Goal: Task Accomplishment & Management: Use online tool/utility

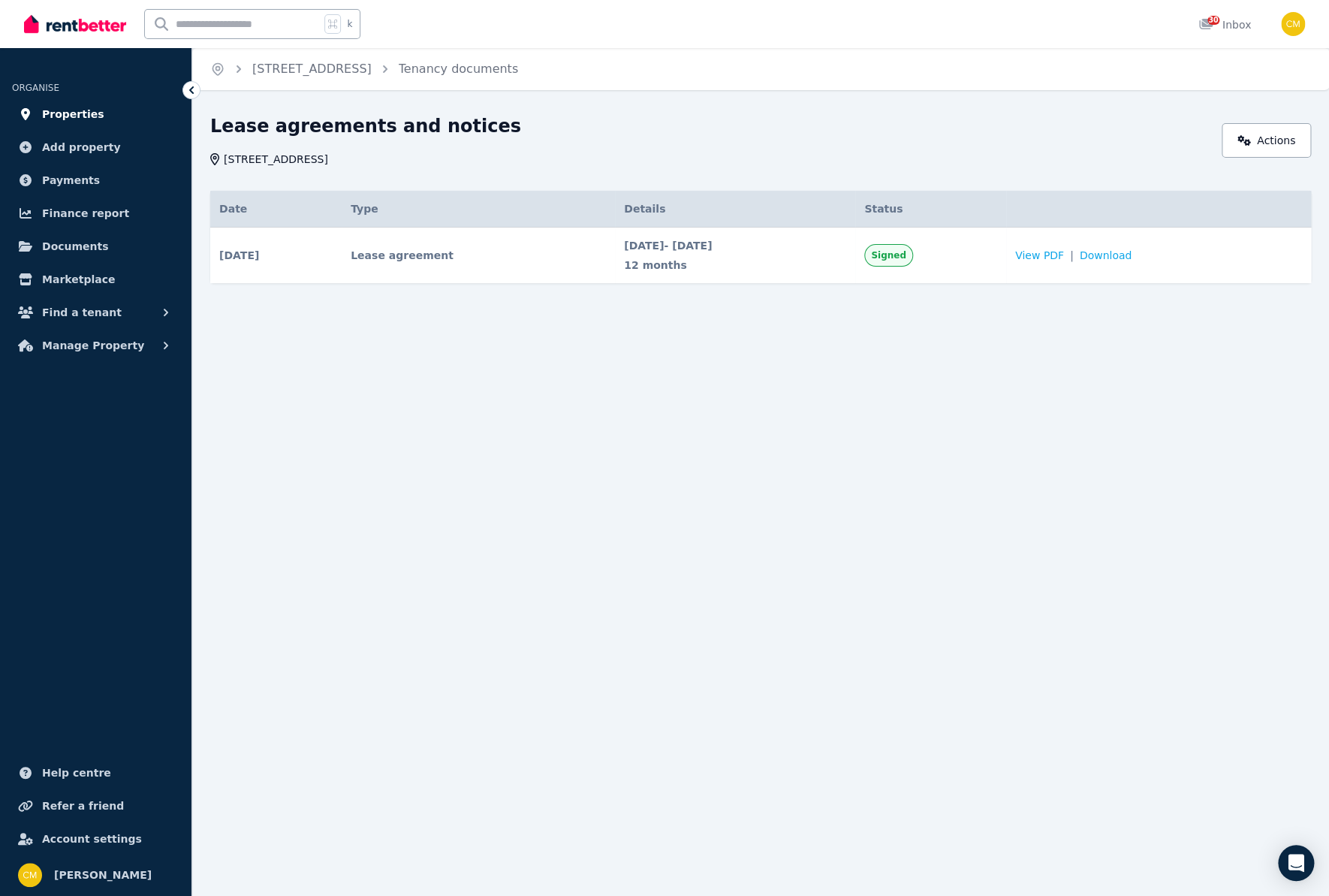
click at [80, 115] on span "Properties" at bounding box center [73, 114] width 62 height 18
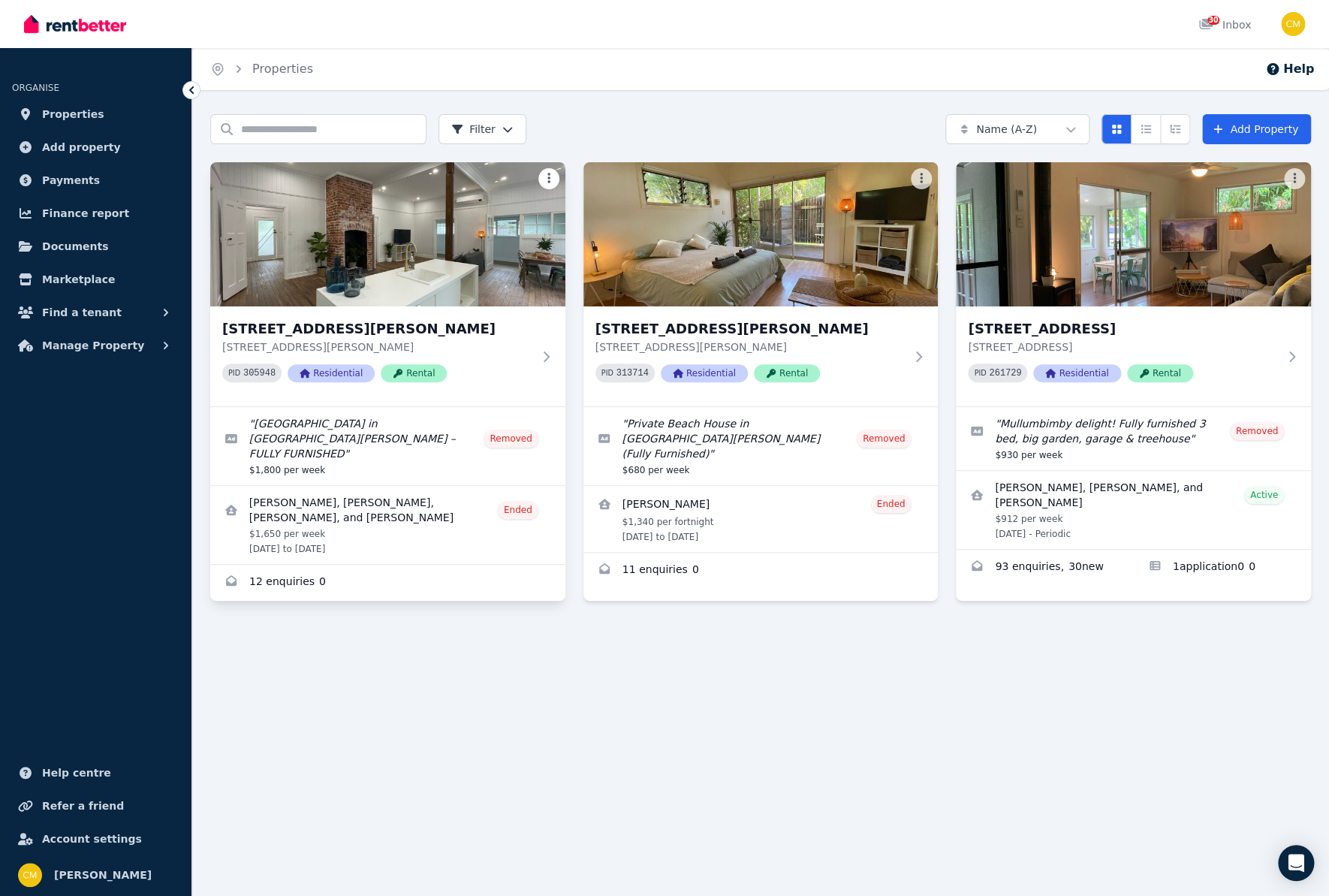
click at [544, 177] on html "Open main menu 30 Inbox Open user menu ORGANISE Properties Add property Payment…" at bounding box center [664, 448] width 1329 height 896
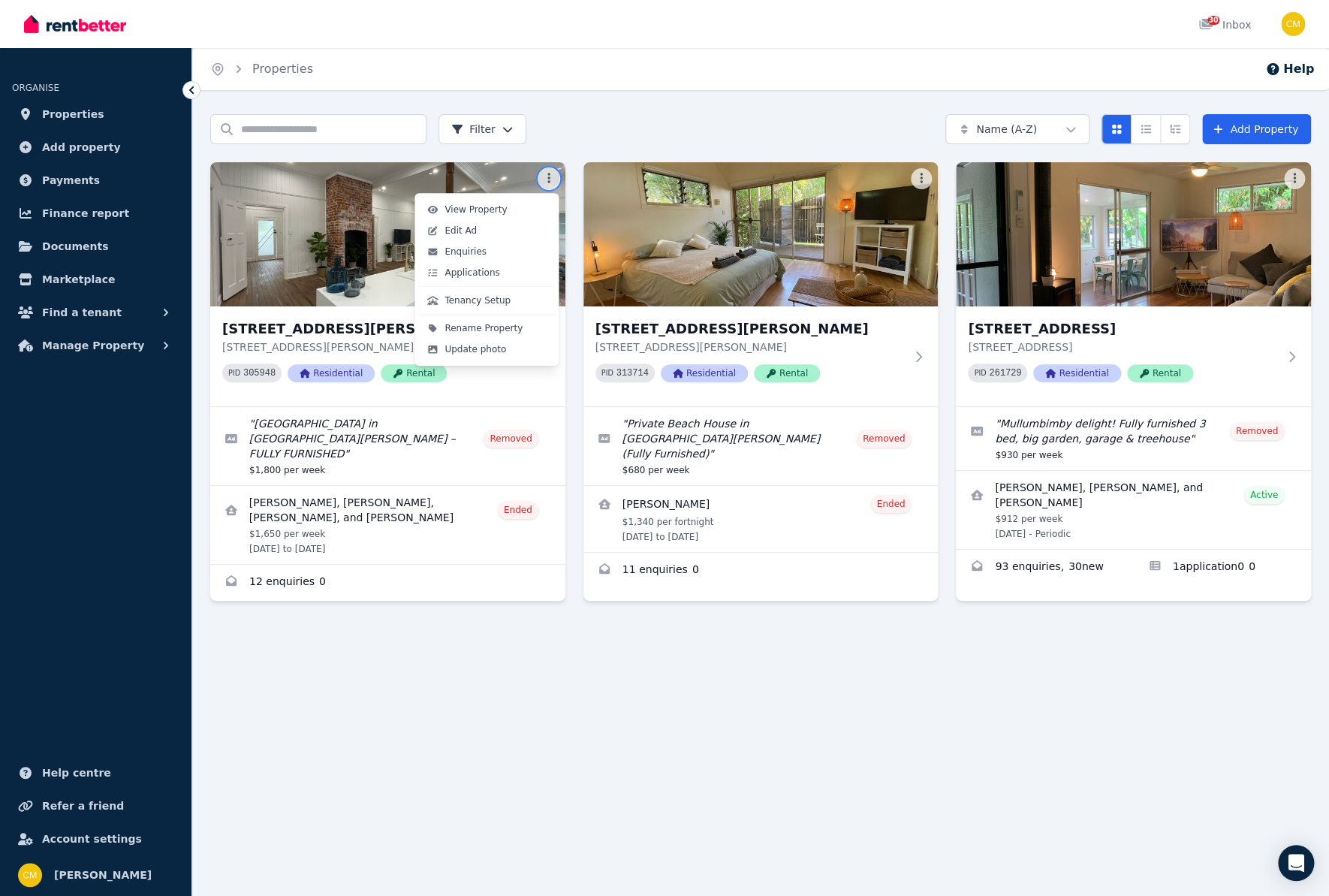
click at [1247, 243] on html "Open main menu 30 Inbox Open user menu ORGANISE Properties Add property Payment…" at bounding box center [664, 448] width 1329 height 896
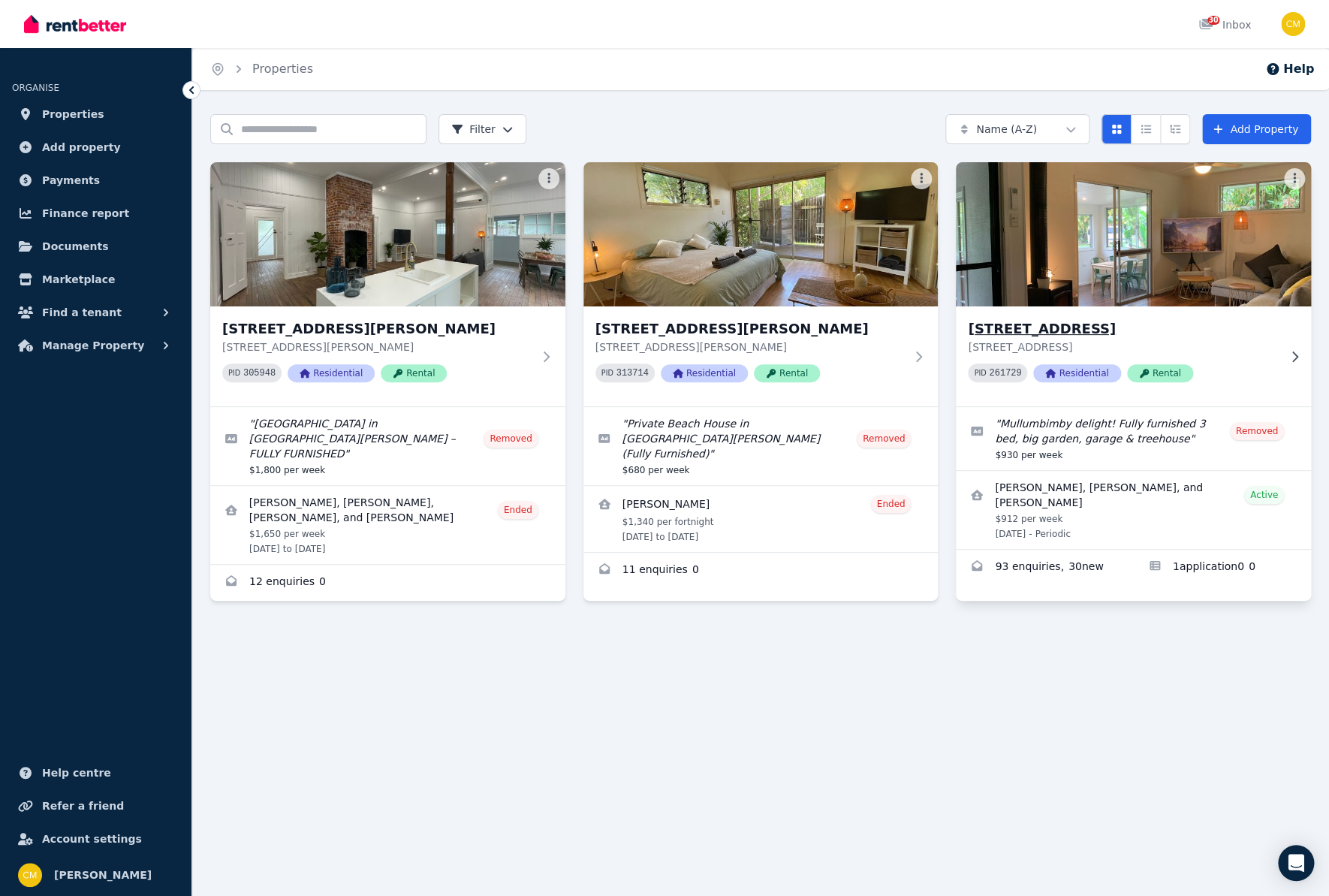
click at [1234, 269] on img at bounding box center [1133, 234] width 373 height 151
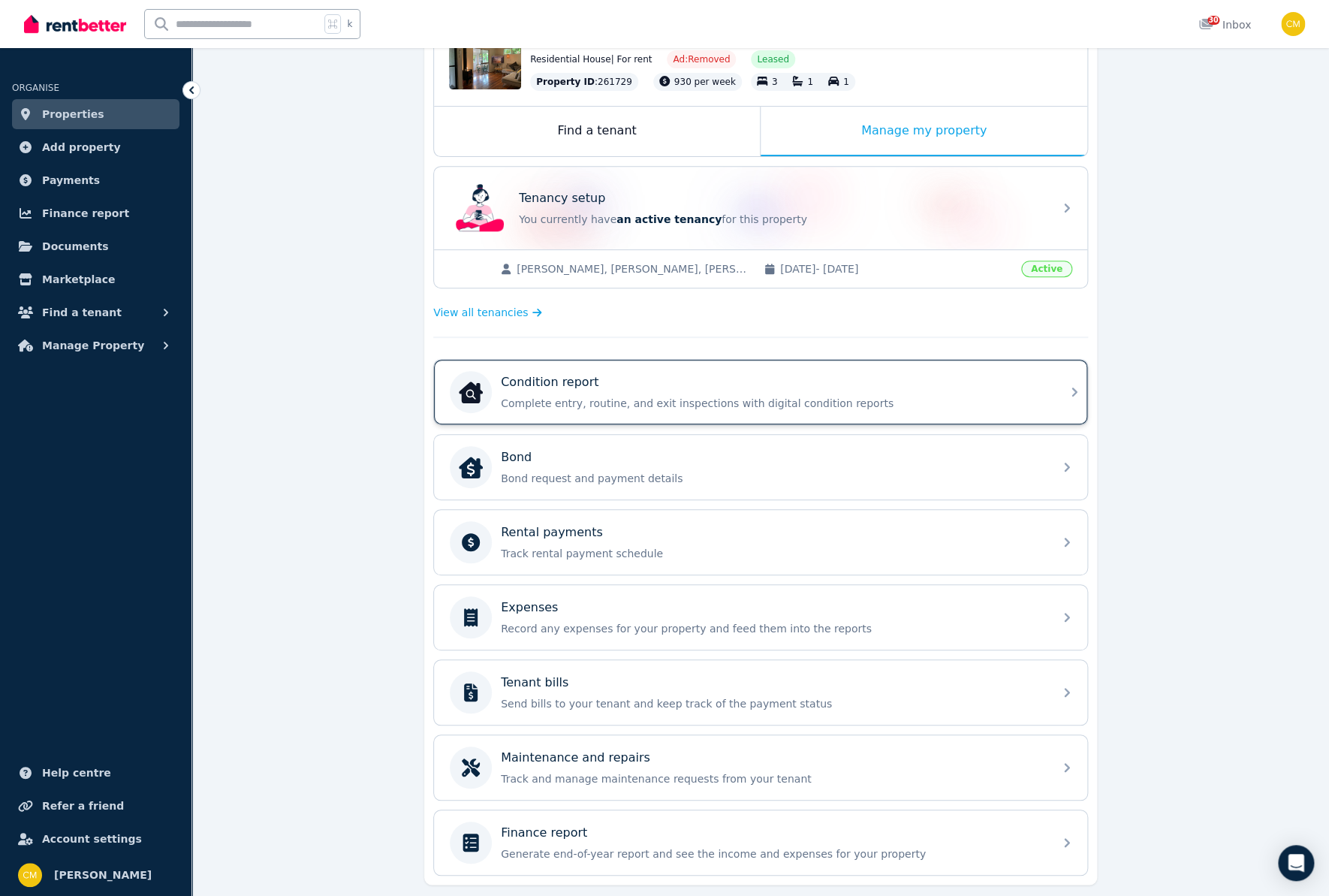
scroll to position [226, 0]
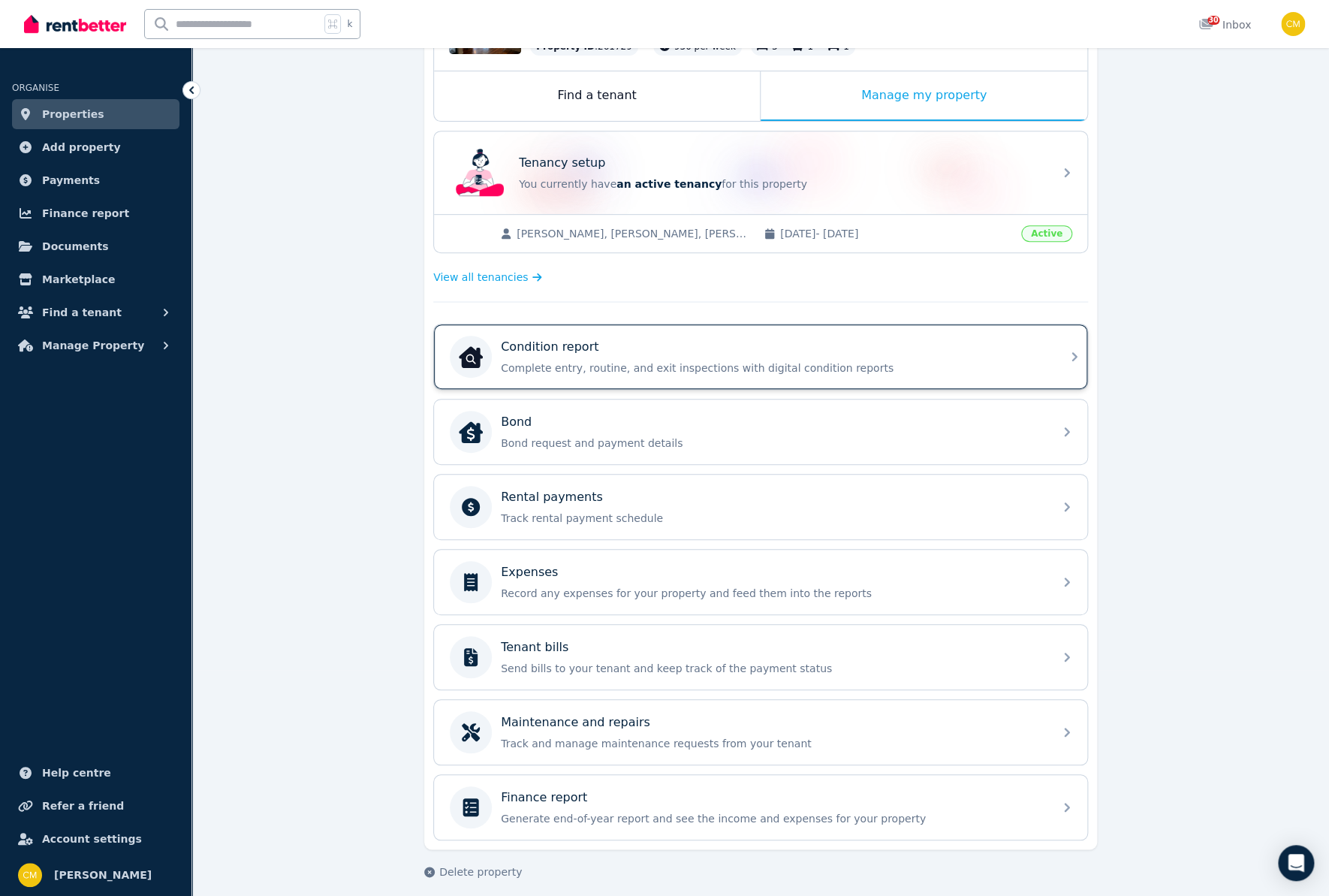
click at [932, 356] on div "Condition report Complete entry, routine, and exit inspections with digital con…" at bounding box center [772, 356] width 544 height 37
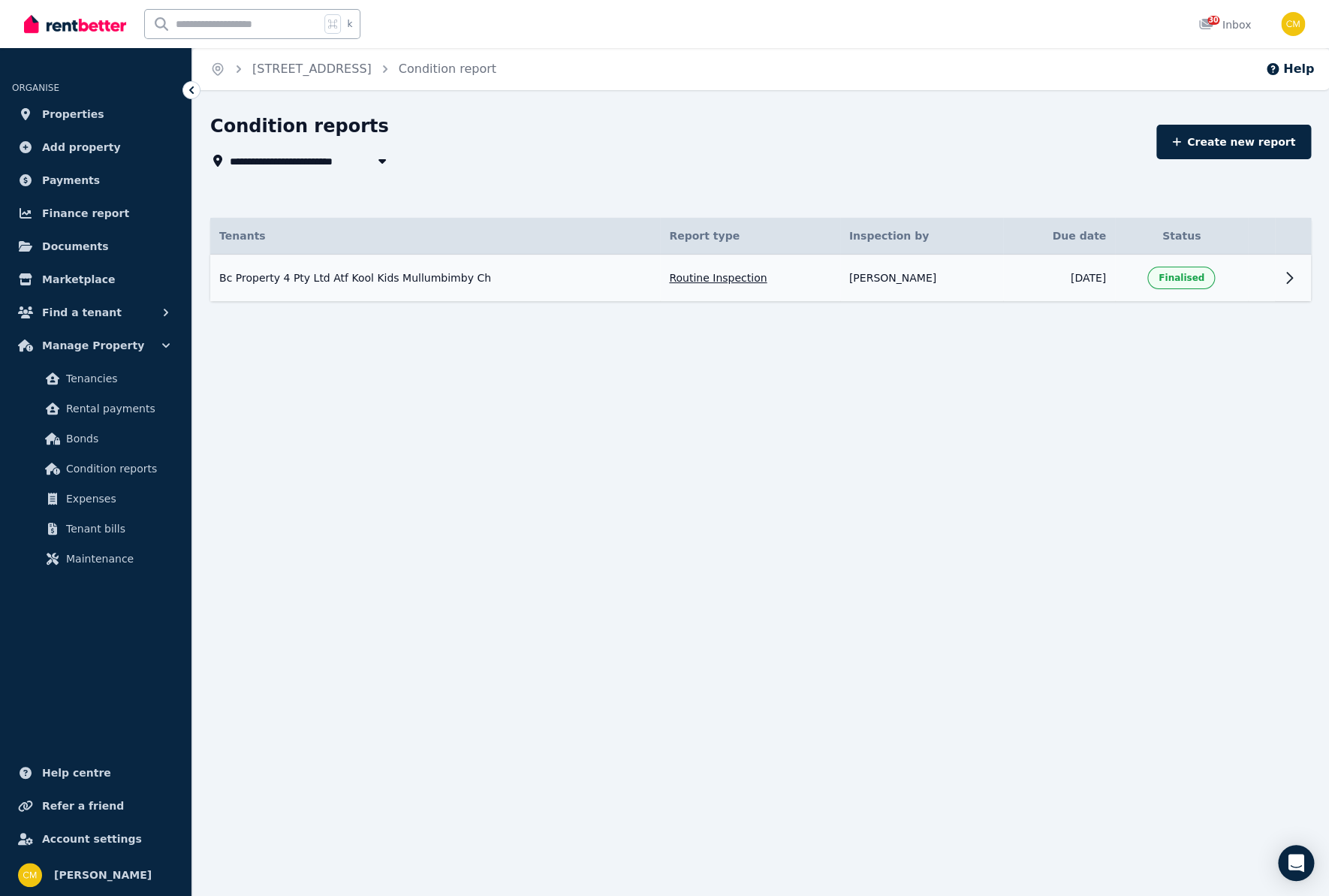
click at [1281, 281] on icon at bounding box center [1289, 277] width 18 height 18
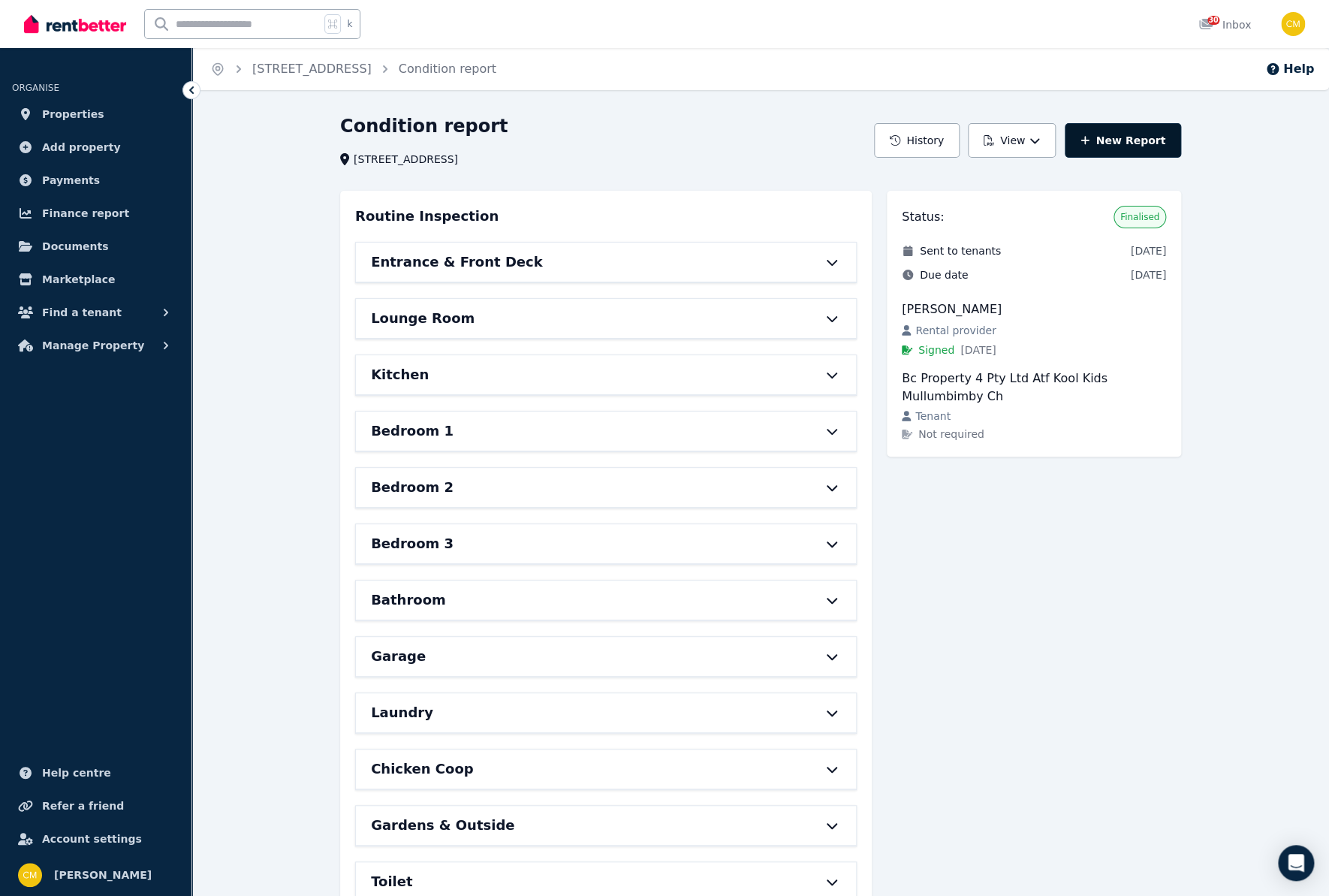
click at [1130, 140] on link "New Report" at bounding box center [1122, 140] width 116 height 34
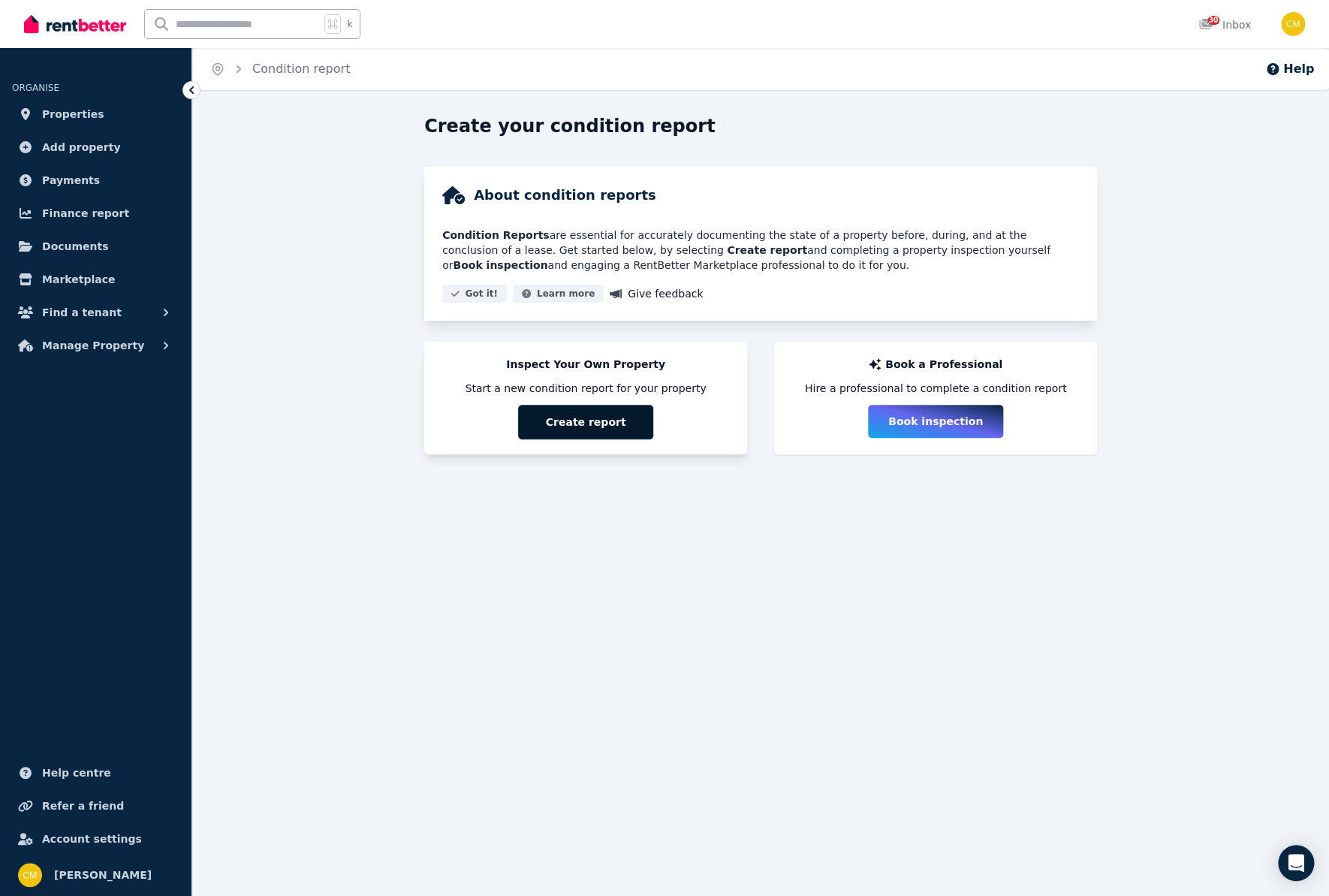
click at [573, 428] on button "Create report" at bounding box center [585, 421] width 135 height 34
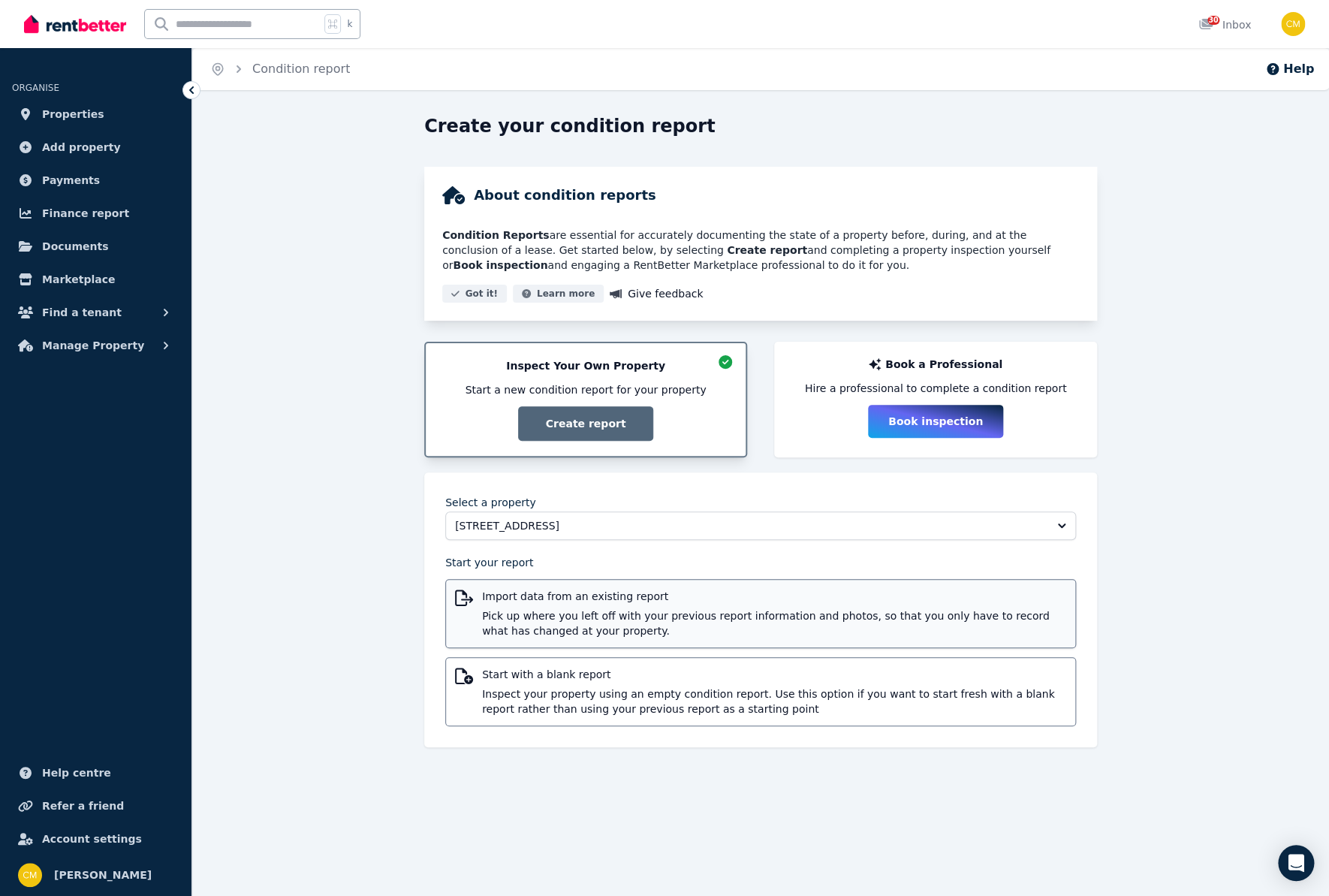
click at [670, 629] on span "Pick up where you left off with your previous report information and photos, so…" at bounding box center [774, 623] width 584 height 30
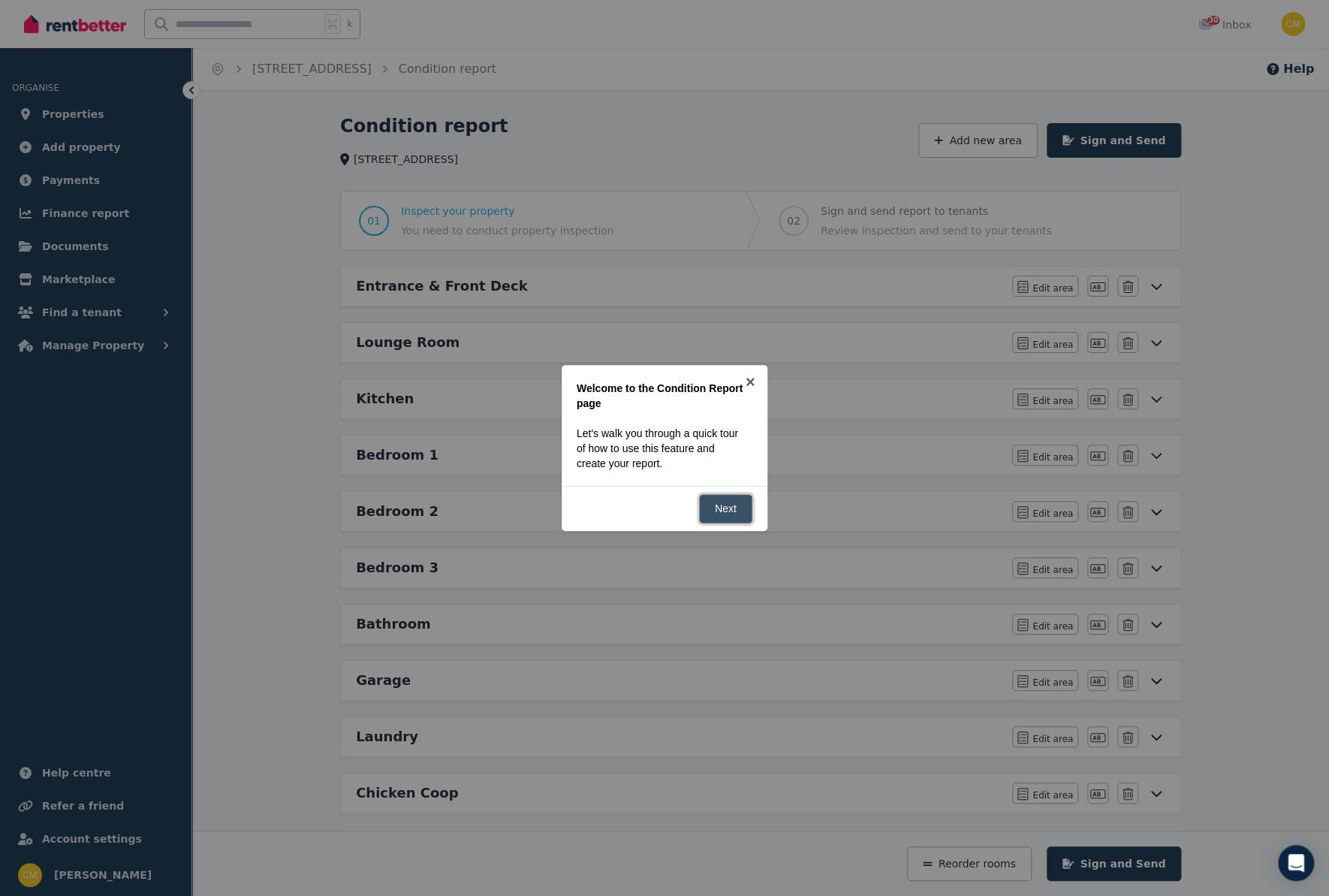
click at [728, 500] on link "Next" at bounding box center [726, 508] width 53 height 30
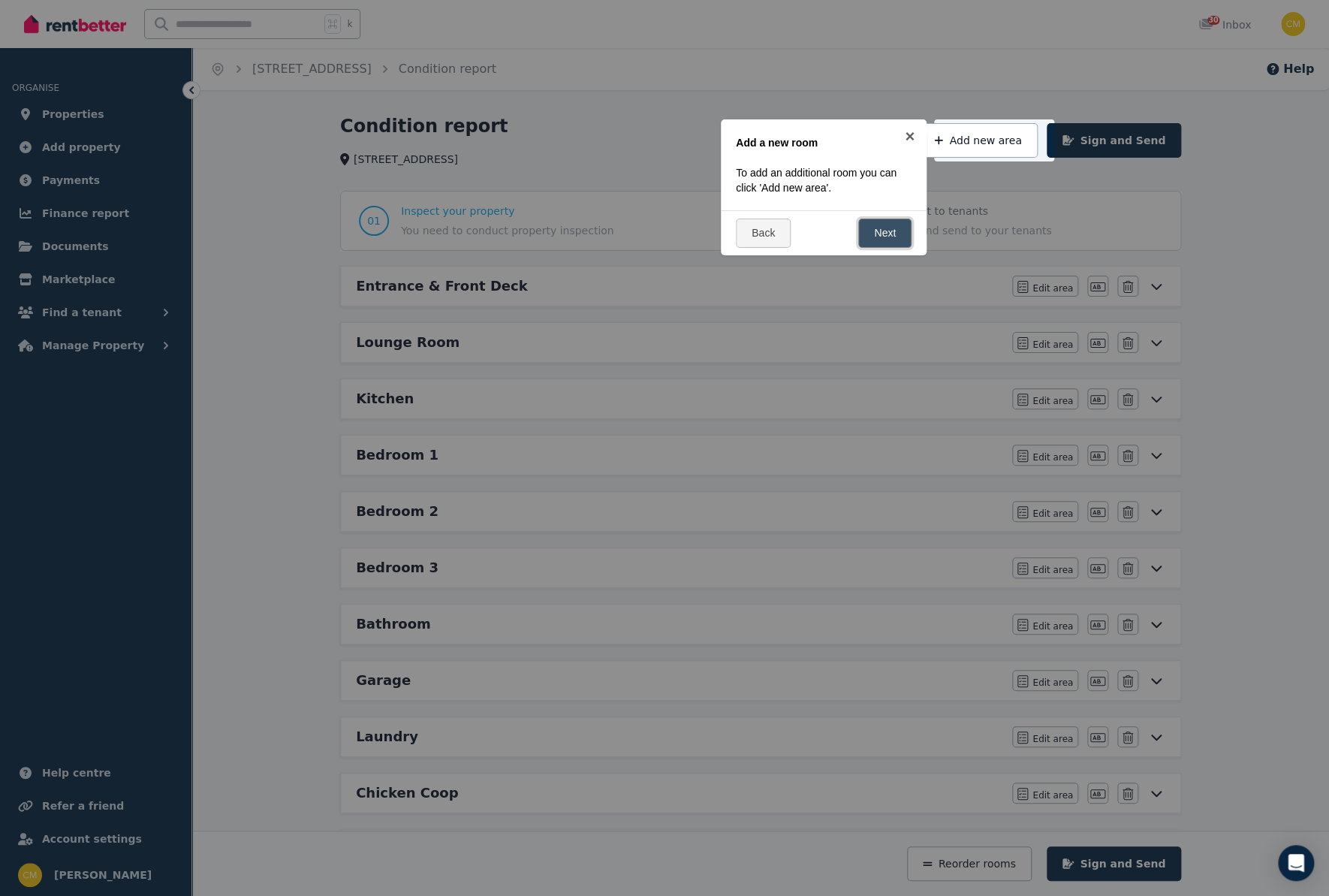
click at [883, 233] on link "Next" at bounding box center [884, 233] width 53 height 30
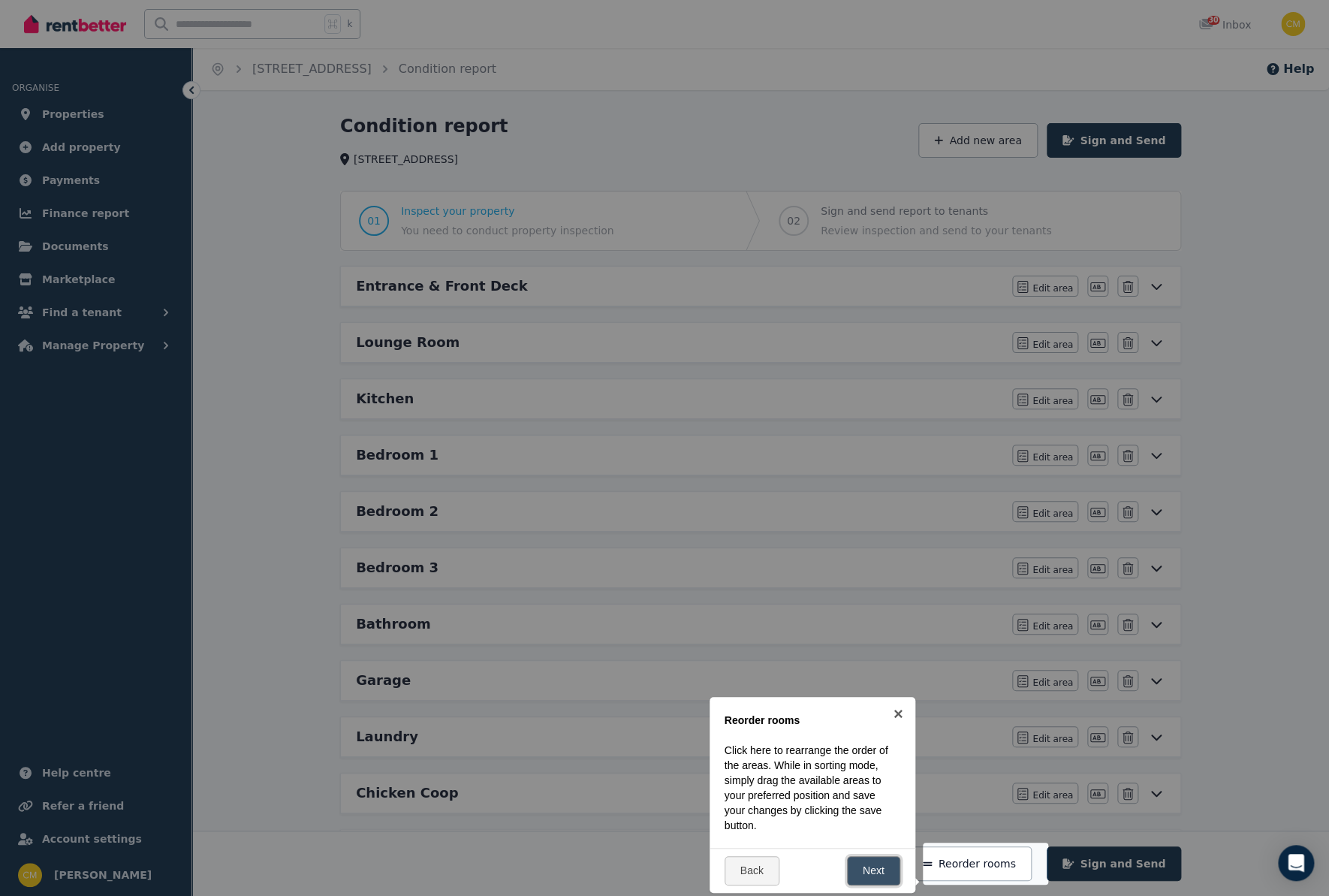
scroll to position [438, 0]
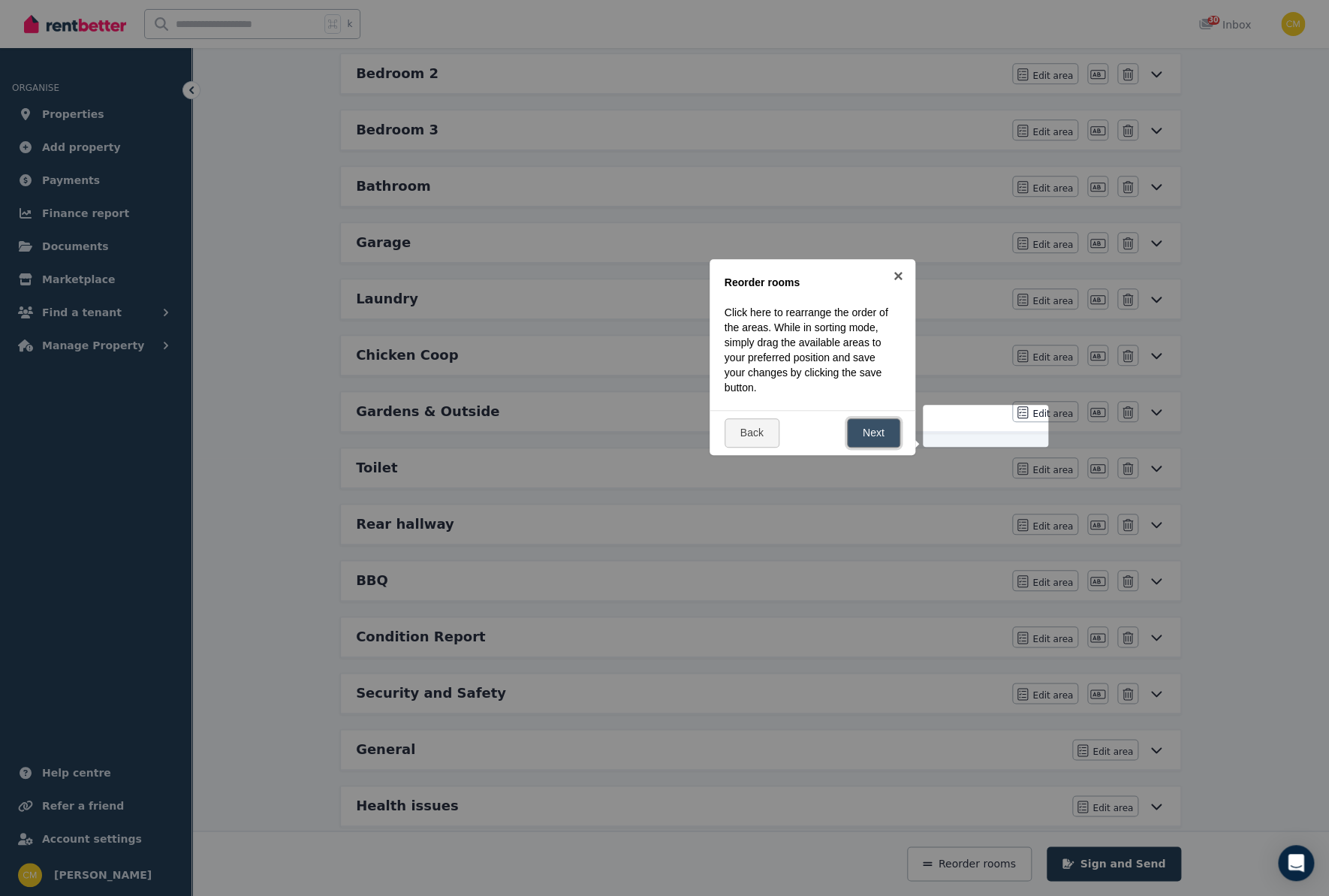
click at [858, 431] on link "Next" at bounding box center [874, 433] width 53 height 30
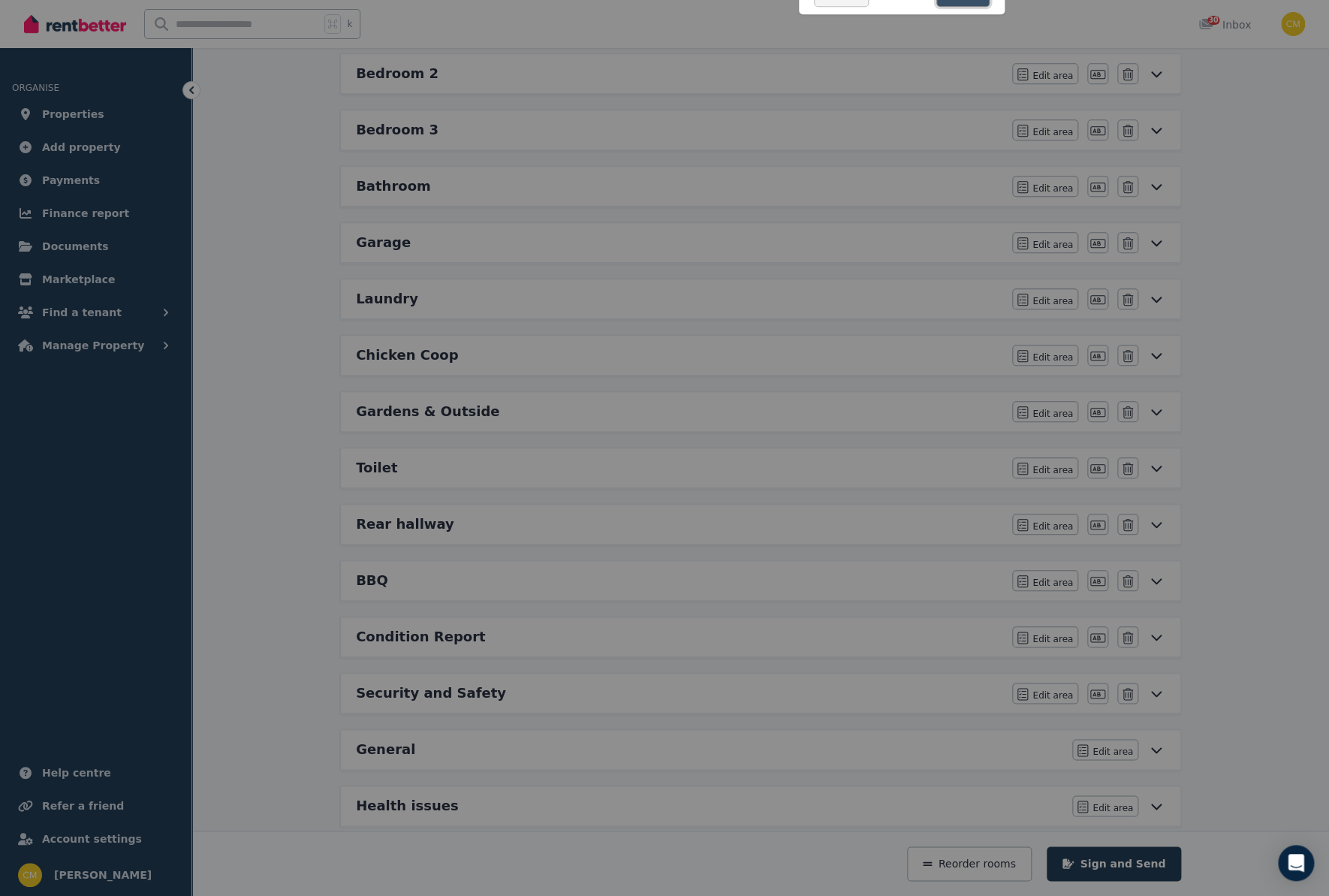
scroll to position [0, 0]
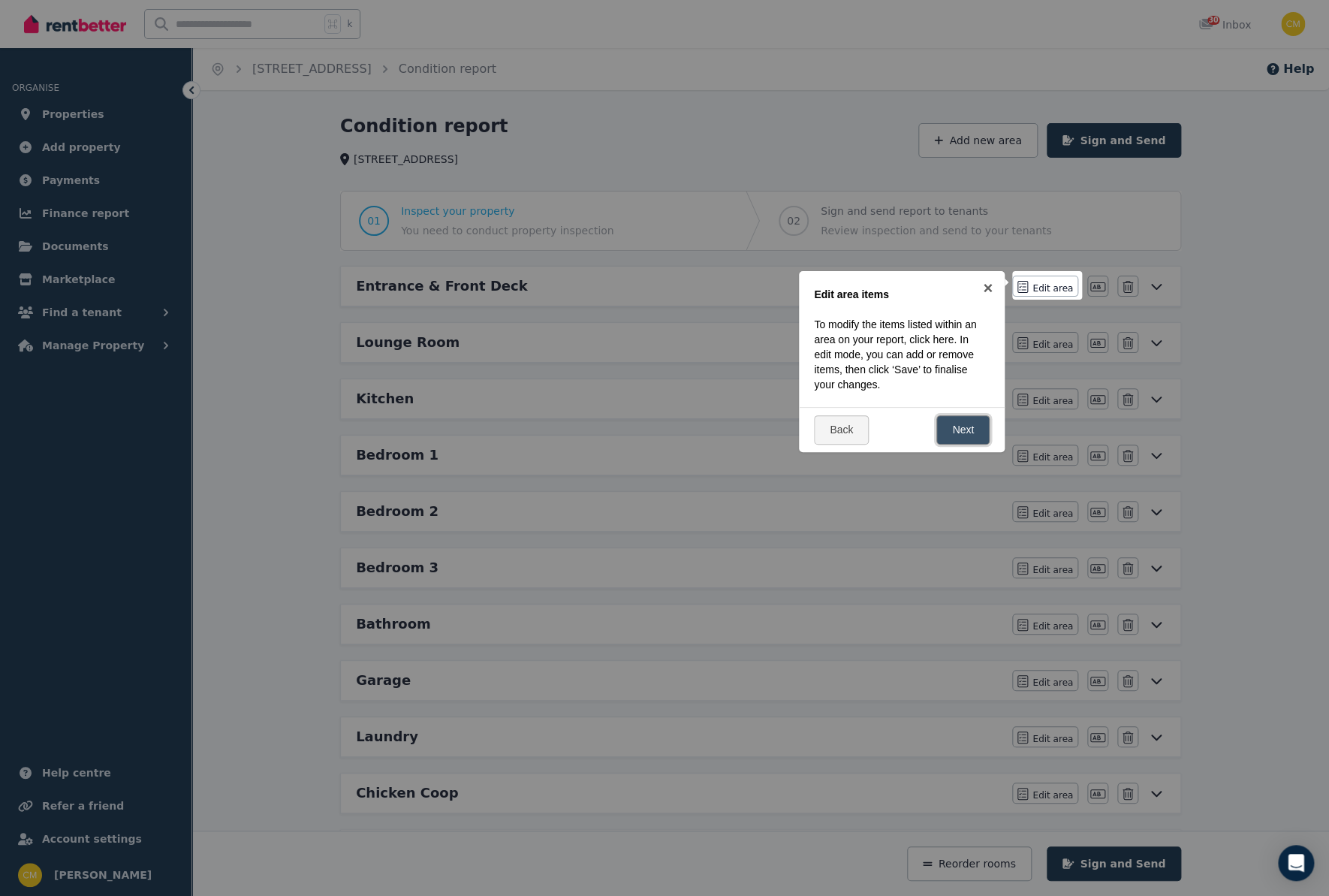
click at [966, 428] on link "Next" at bounding box center [963, 430] width 53 height 30
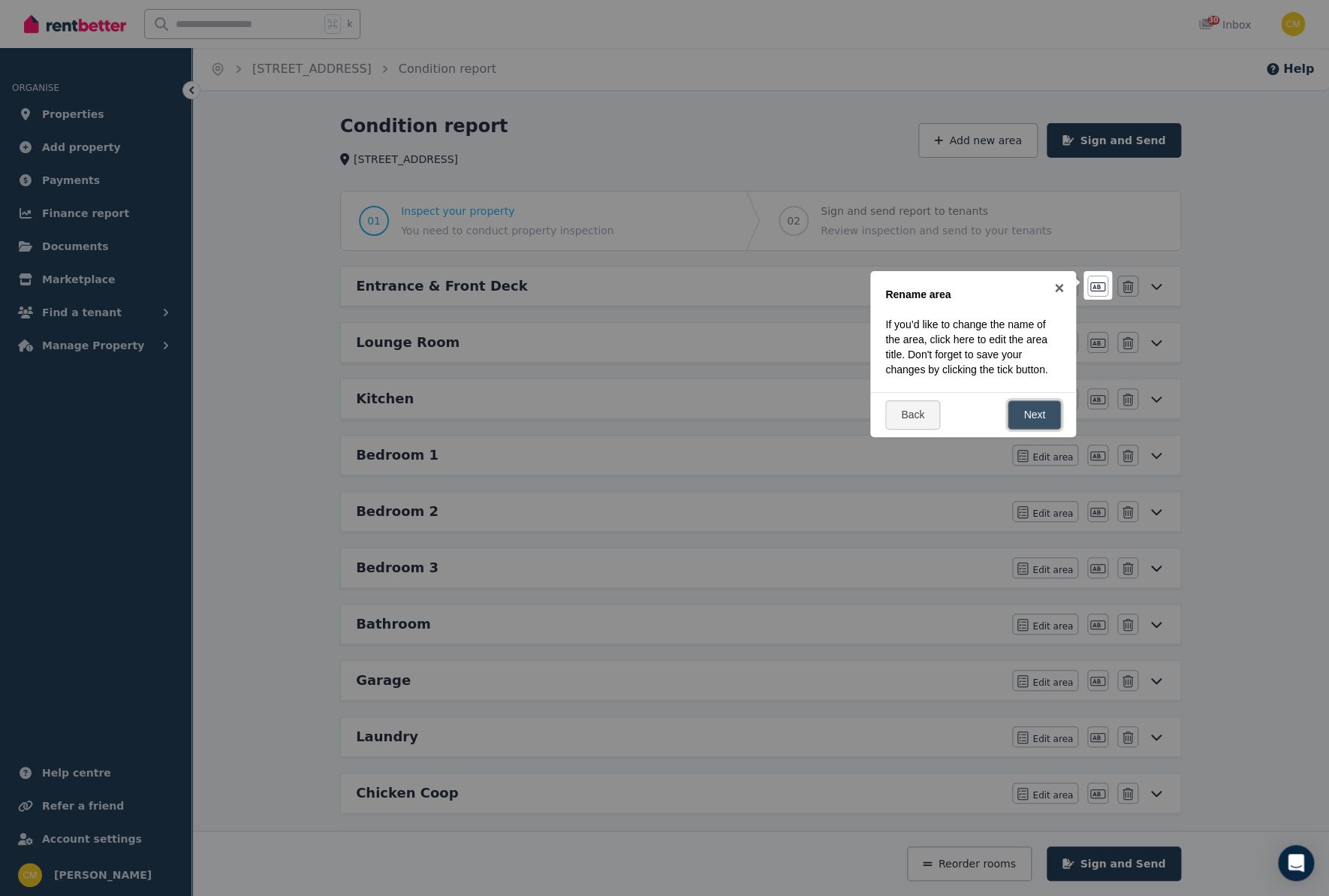
click at [1028, 430] on link "Next" at bounding box center [1034, 415] width 53 height 30
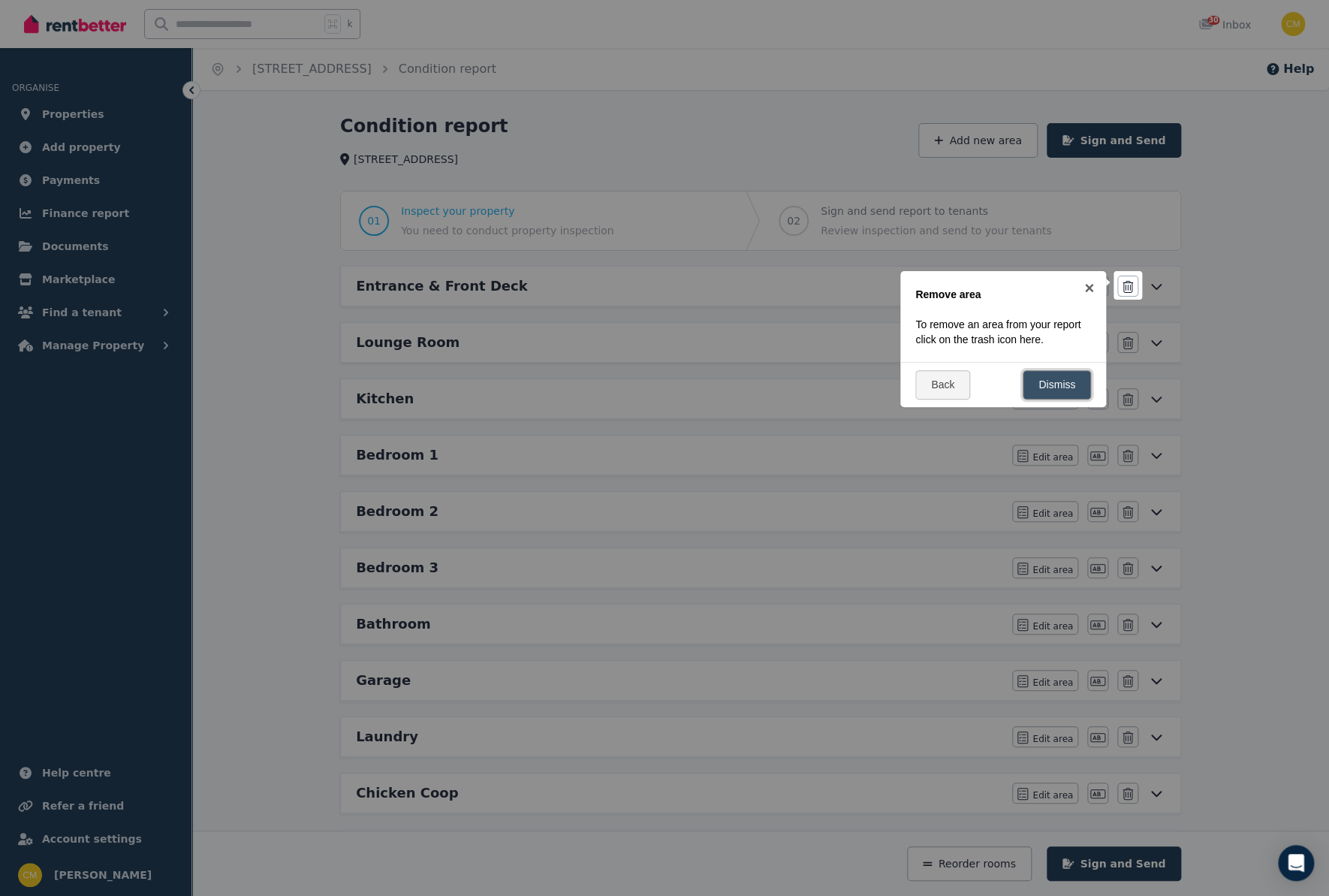
click at [1051, 379] on link "Dismiss" at bounding box center [1057, 385] width 68 height 30
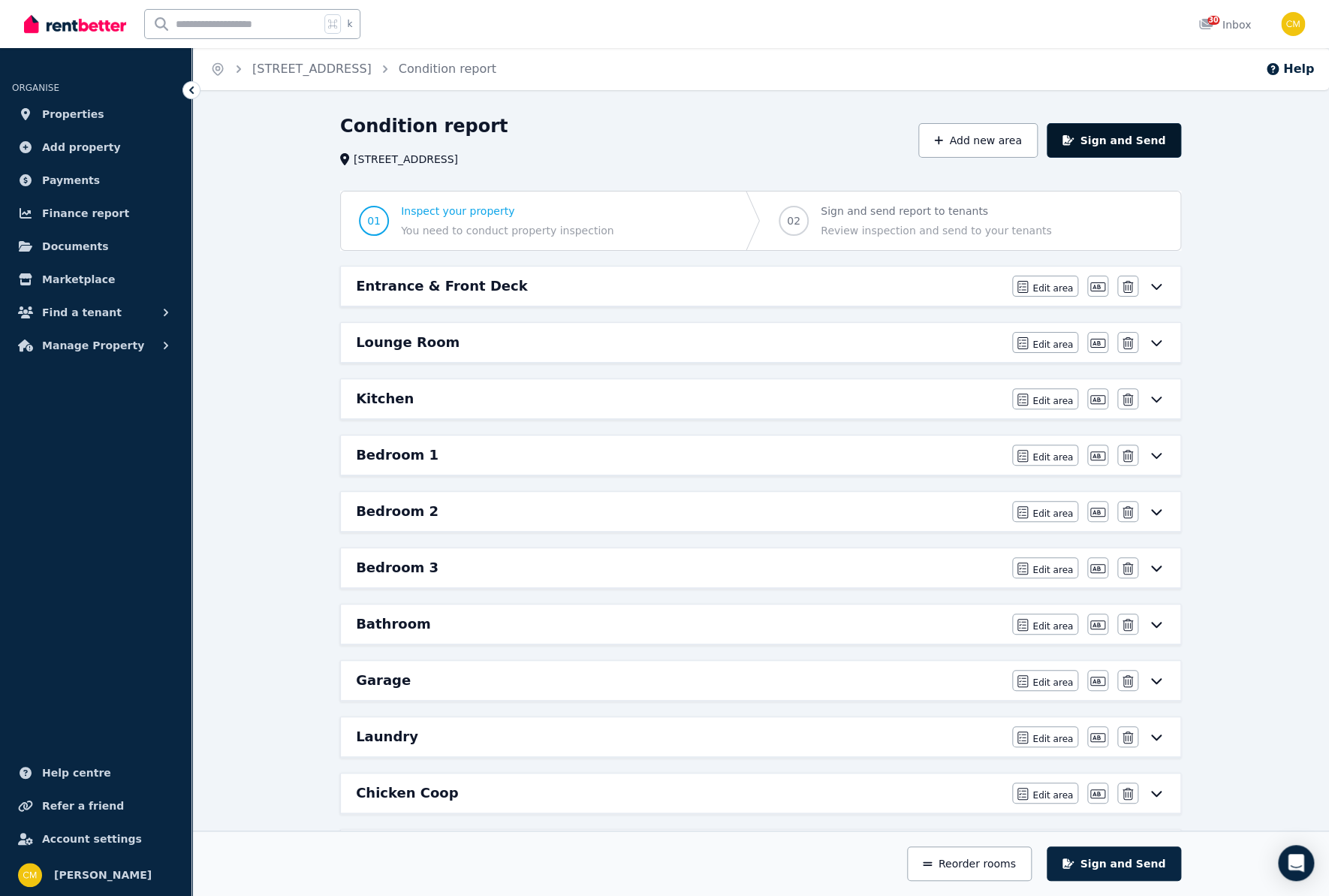
click at [1102, 143] on button "Sign and Send" at bounding box center [1114, 140] width 135 height 34
click at [1035, 282] on button "Edit area" at bounding box center [1045, 285] width 66 height 21
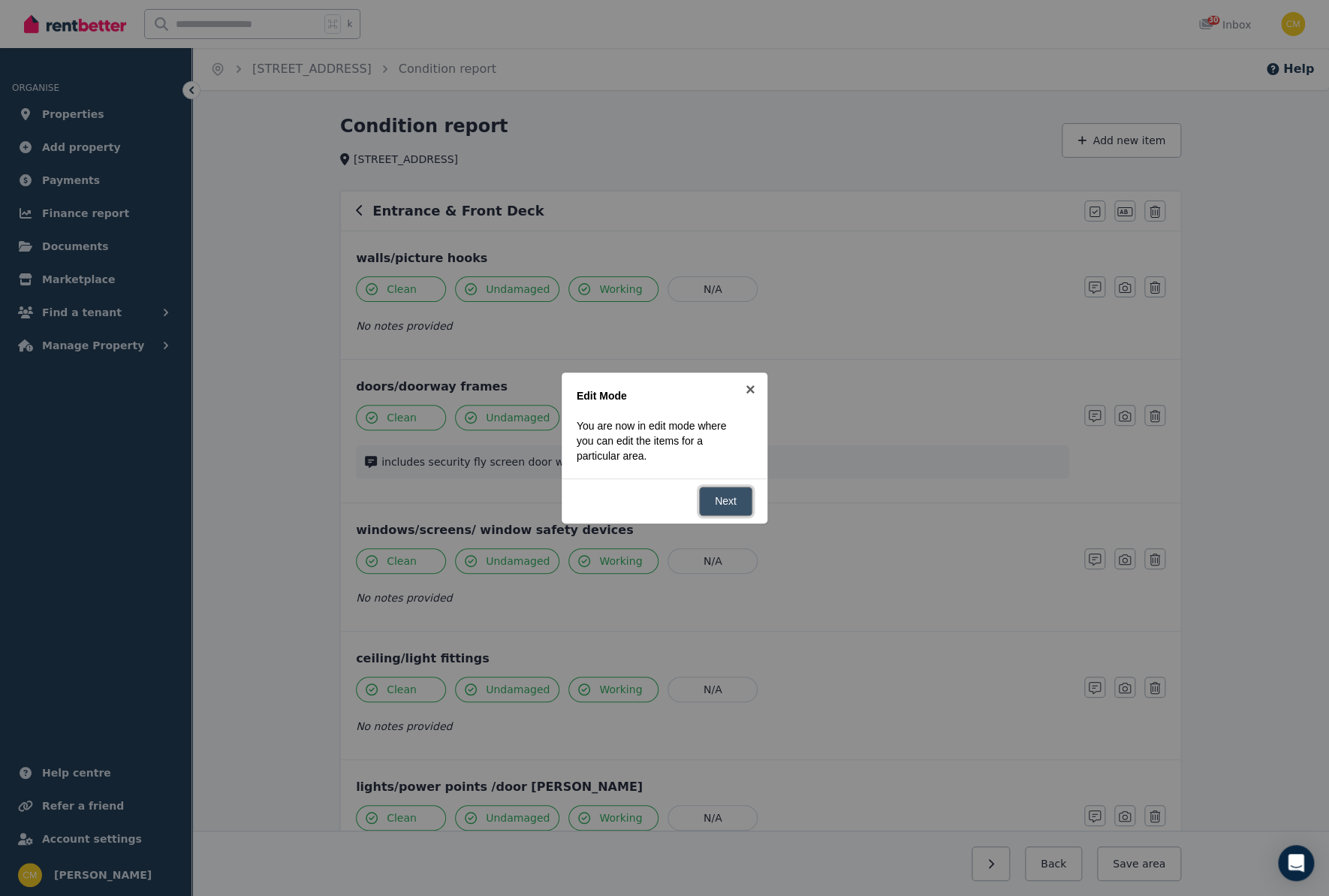
click at [717, 507] on link "Next" at bounding box center [726, 502] width 53 height 30
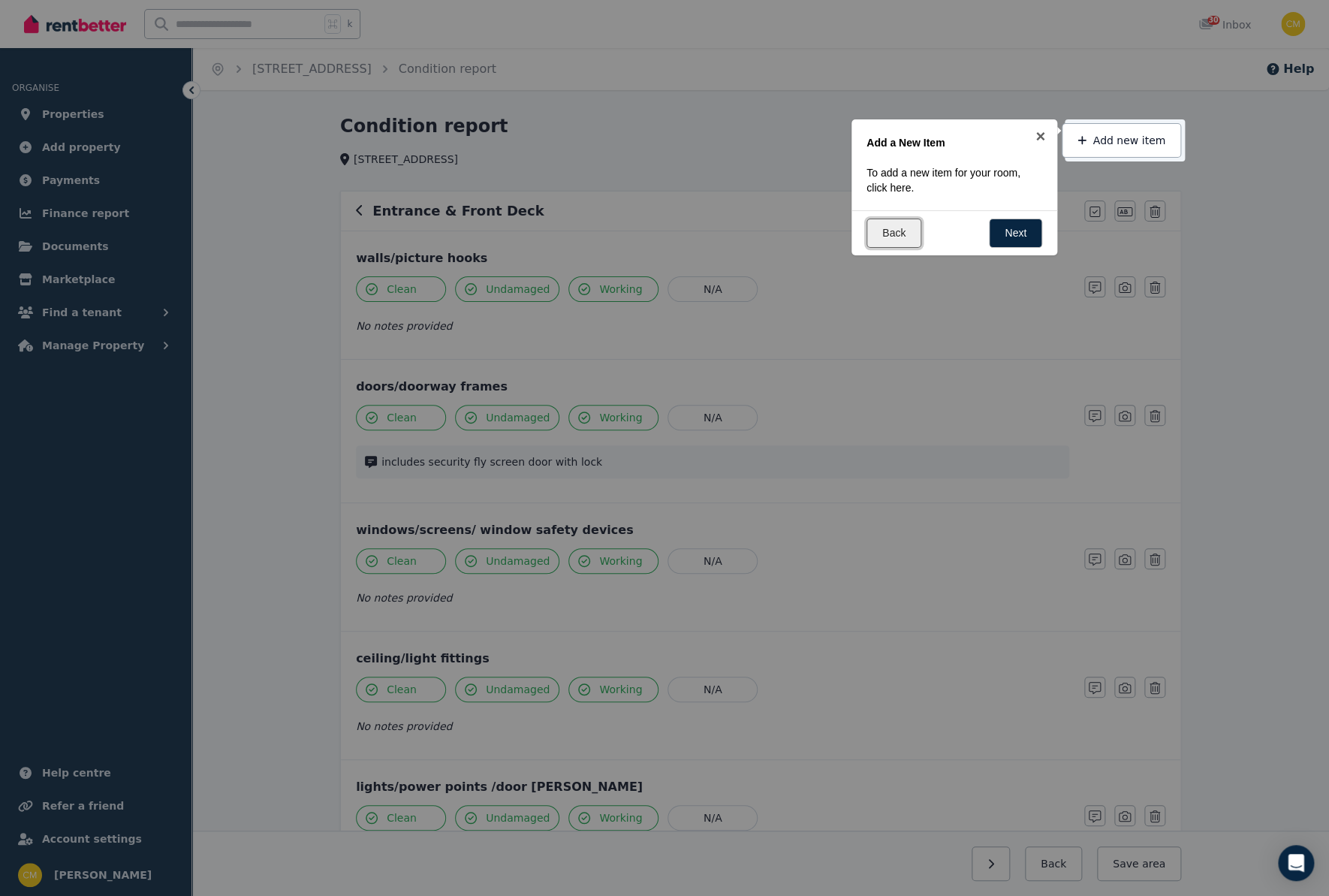
click at [899, 236] on link "Back" at bounding box center [894, 233] width 55 height 30
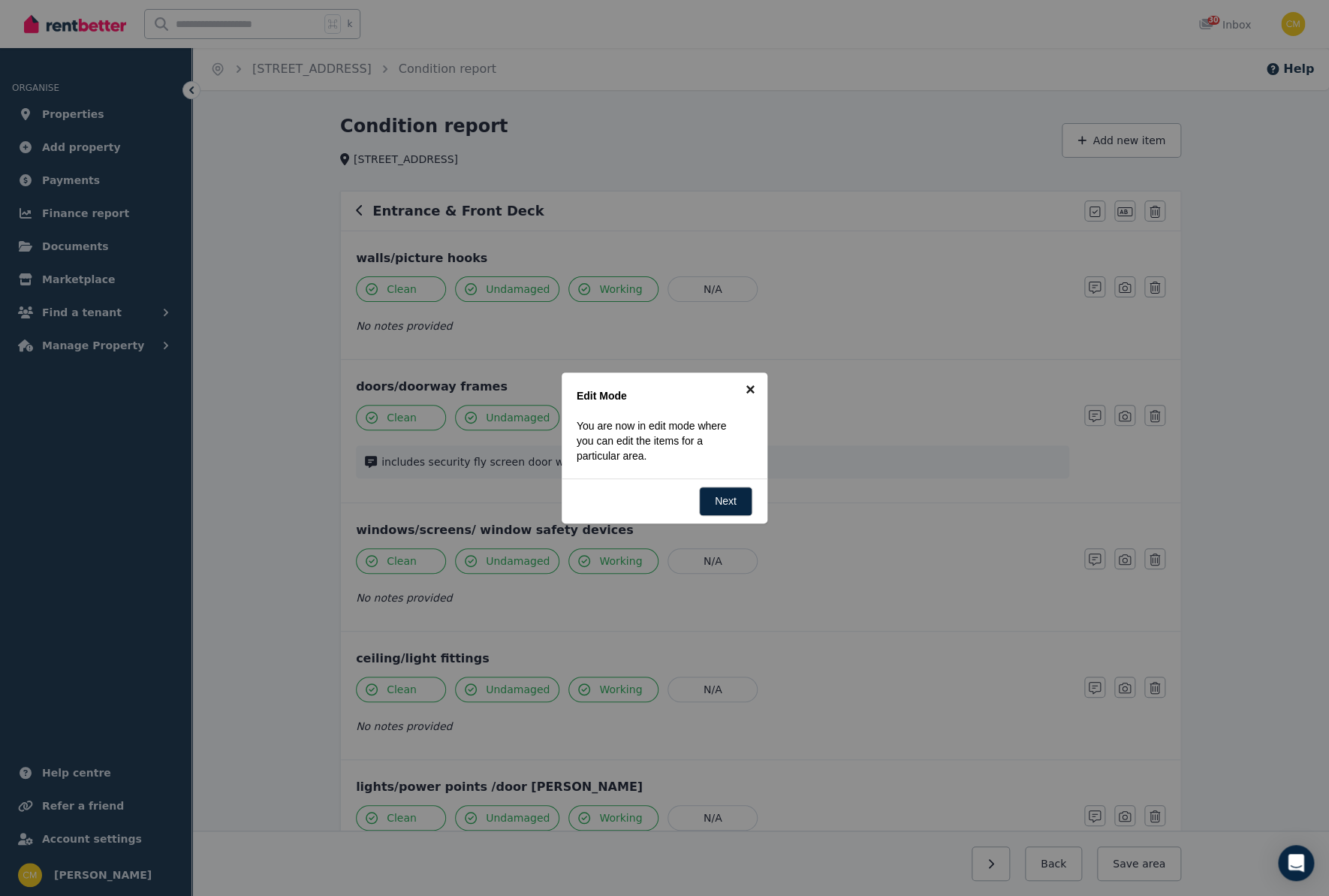
click at [750, 392] on link "×" at bounding box center [751, 389] width 33 height 33
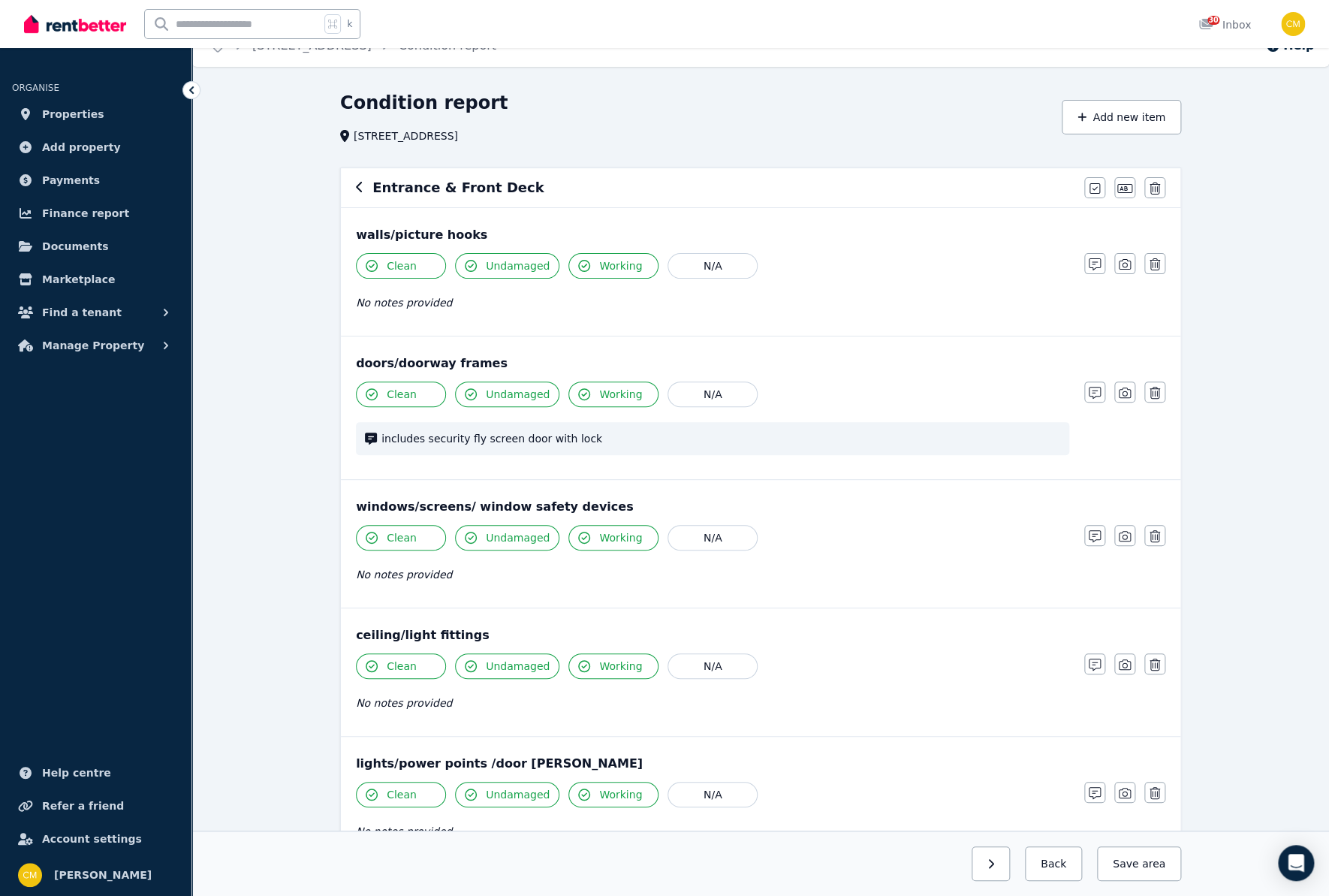
scroll to position [24, 0]
click at [1122, 263] on icon "button" at bounding box center [1124, 264] width 12 height 11
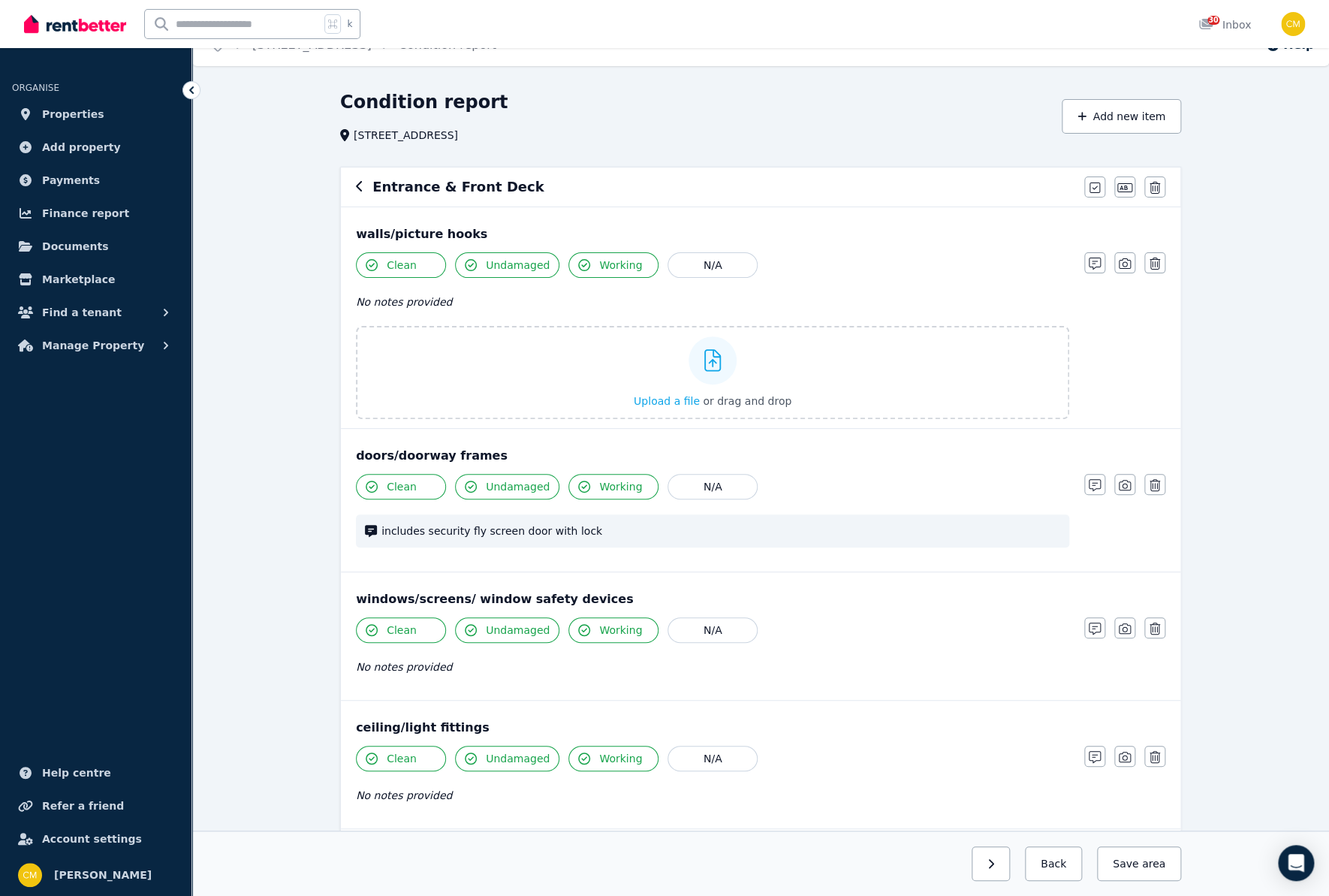
scroll to position [265, 0]
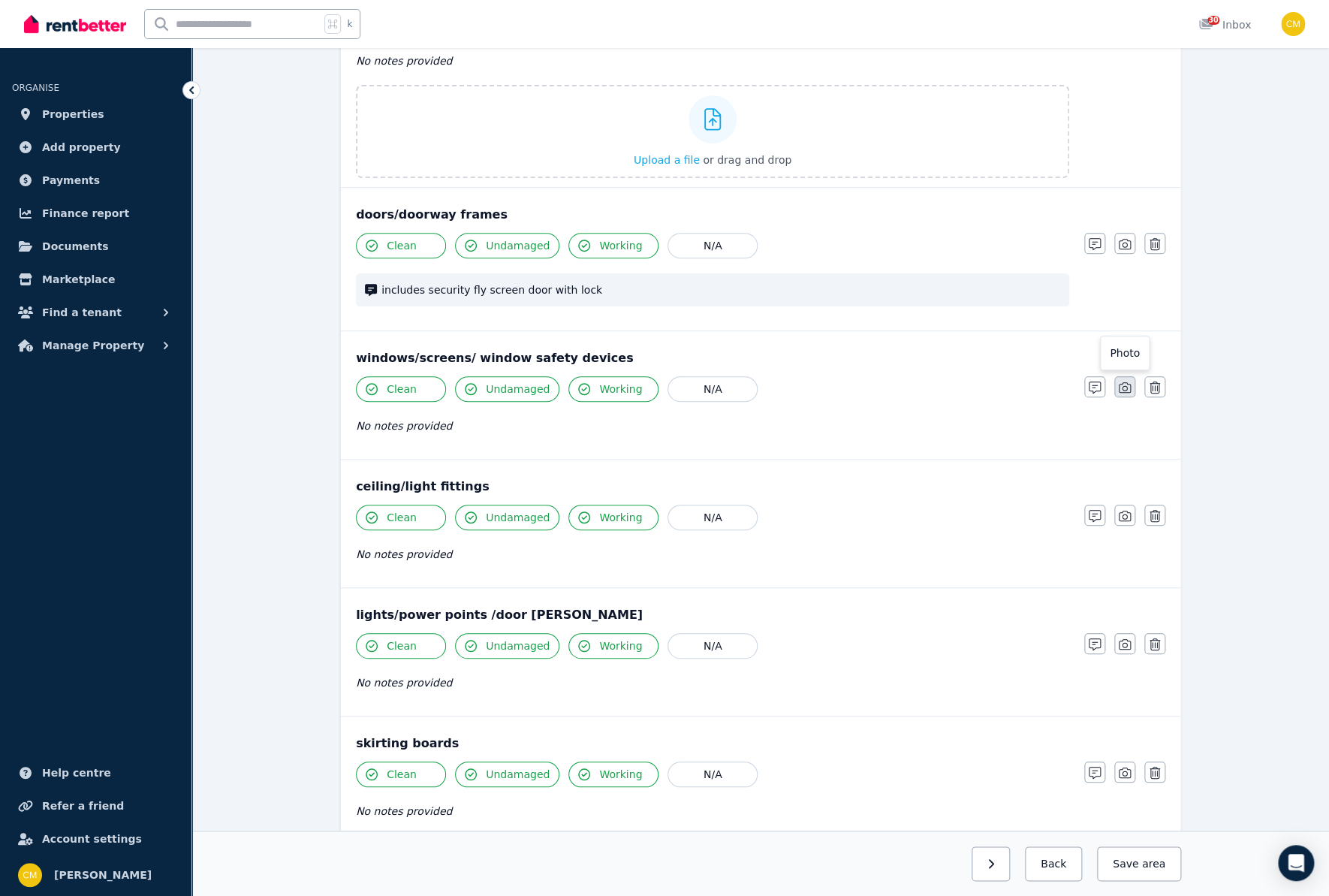
click at [1127, 386] on icon "button" at bounding box center [1124, 387] width 12 height 11
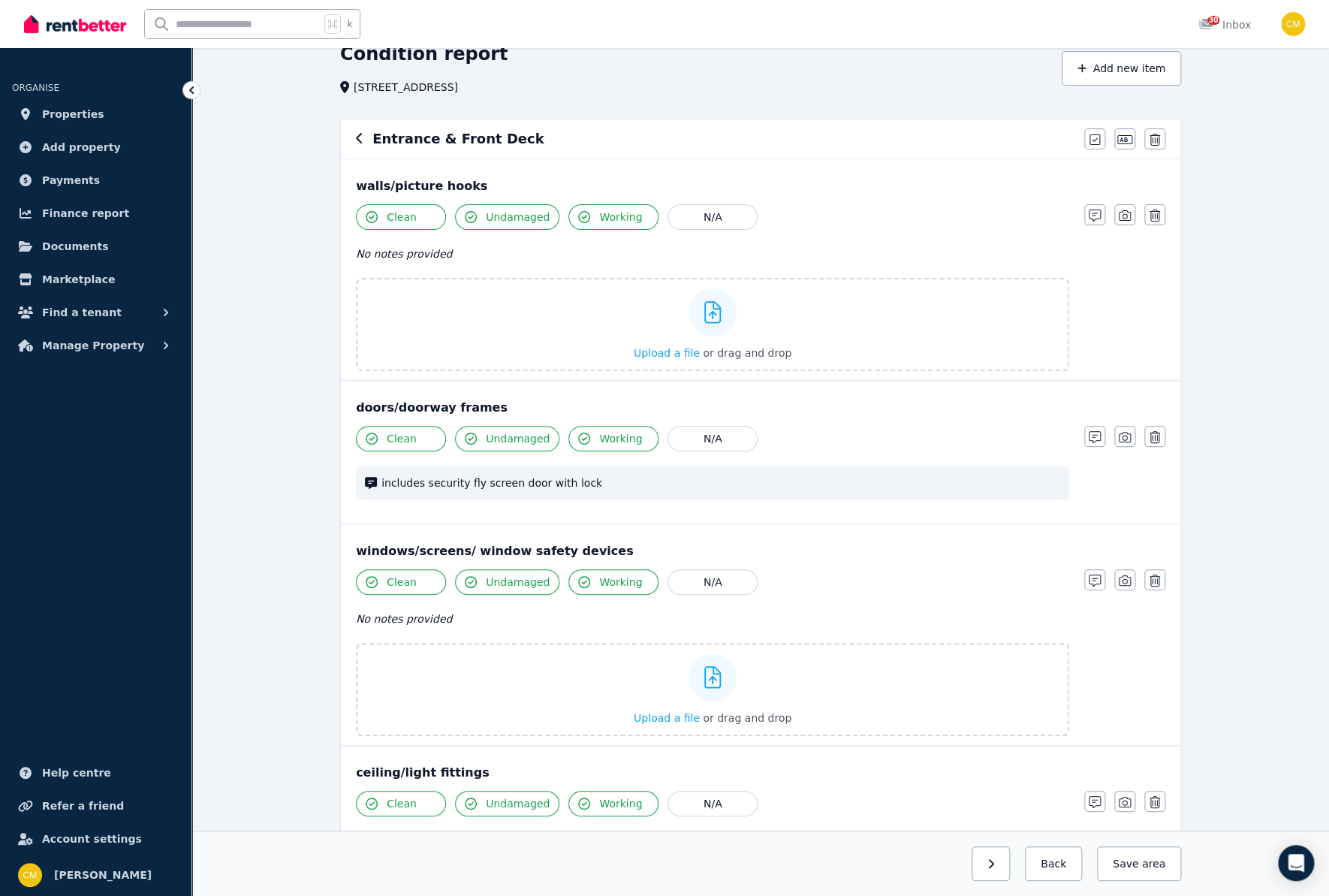
scroll to position [0, 0]
